Goal: Communication & Community: Participate in discussion

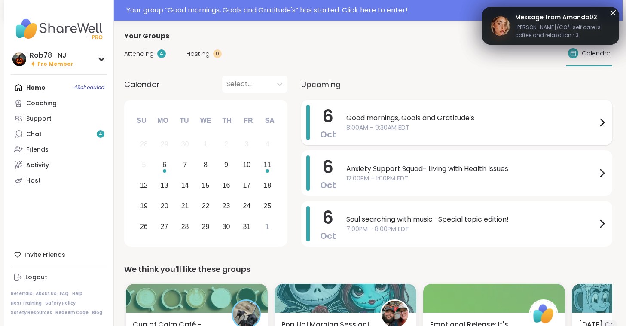
click at [409, 124] on span "8:00AM - 9:30AM EDT" at bounding box center [472, 127] width 251 height 9
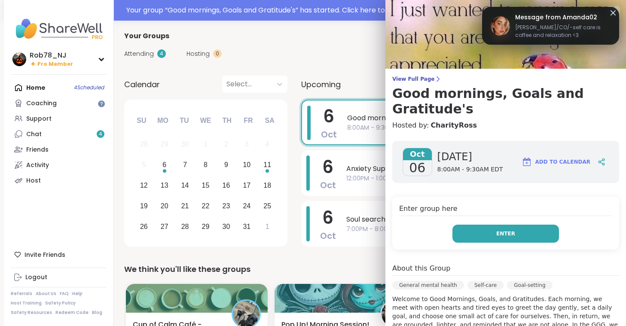
click at [504, 225] on button "Enter" at bounding box center [506, 234] width 107 height 18
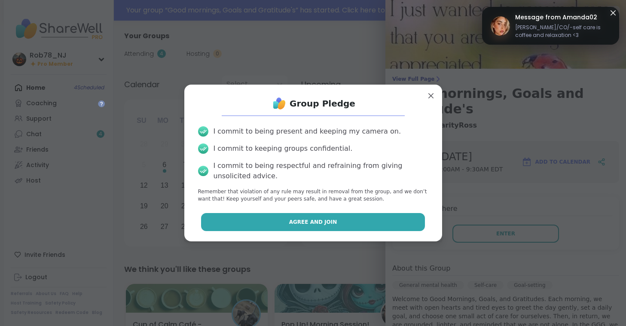
click at [305, 219] on span "Agree and Join" at bounding box center [313, 222] width 48 height 8
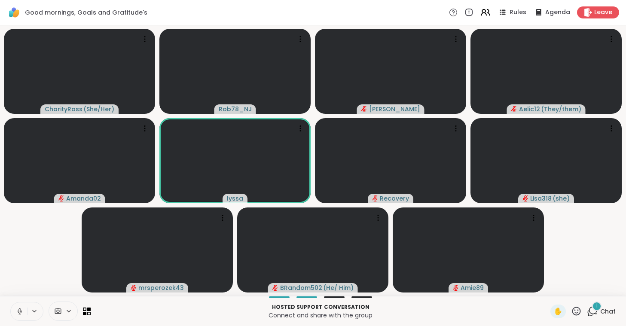
click at [20, 308] on icon at bounding box center [20, 312] width 8 height 8
click at [65, 314] on span at bounding box center [57, 311] width 16 height 8
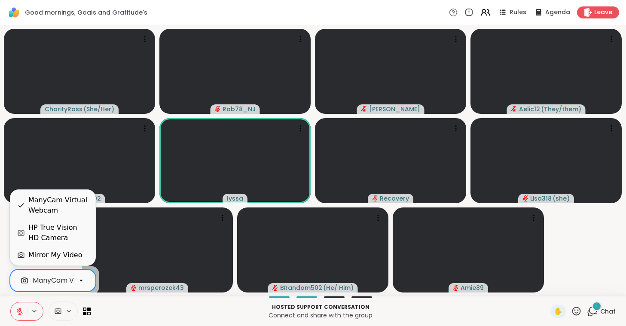
click at [64, 279] on div "ManyCam Virtual Webcam" at bounding box center [79, 281] width 92 height 10
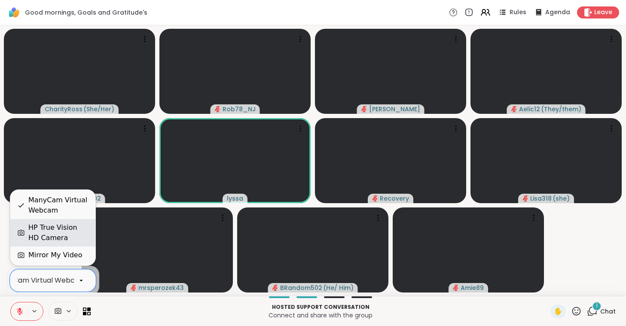
click at [57, 231] on div "HP True Vision HD Camera" at bounding box center [58, 233] width 60 height 21
